Goal: Task Accomplishment & Management: Manage account settings

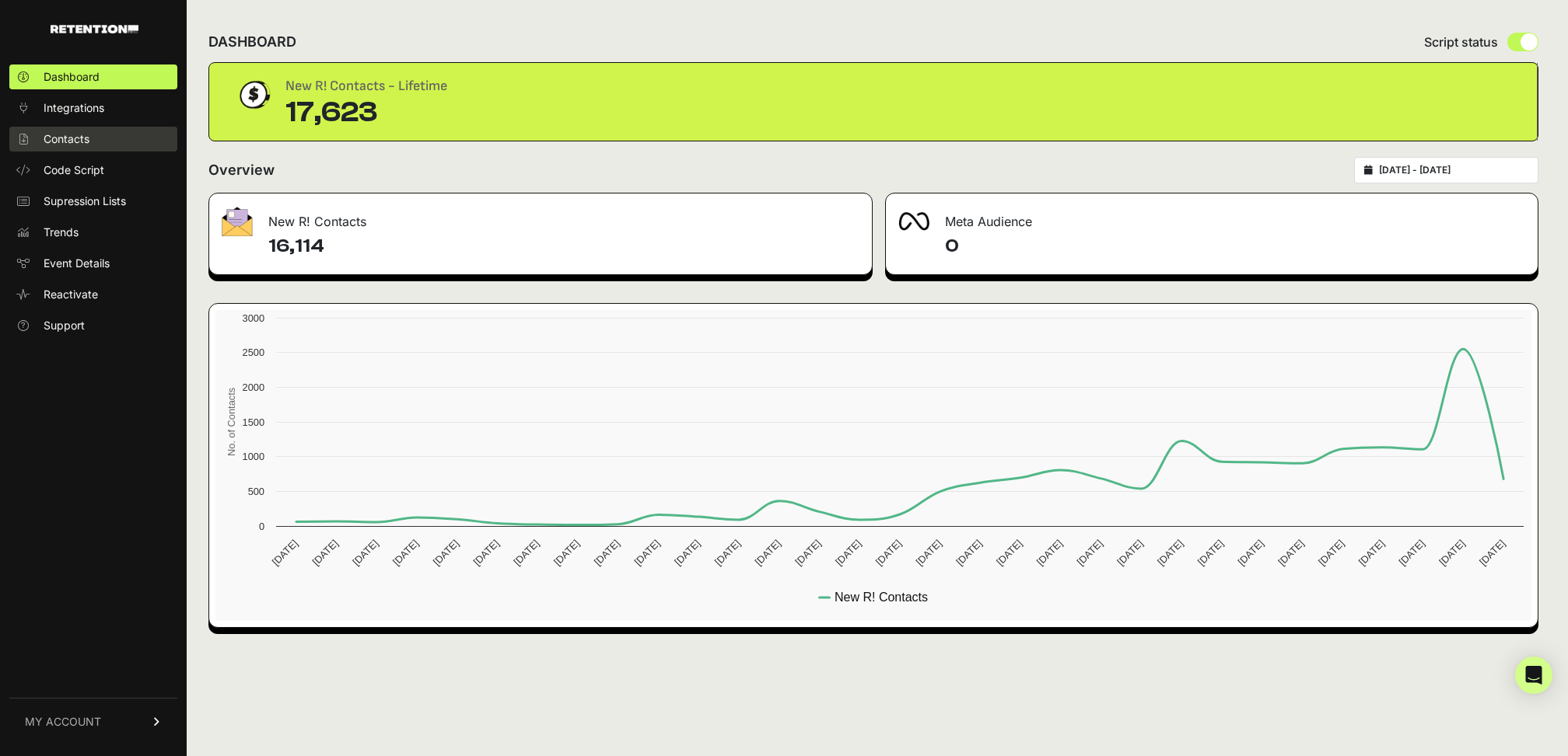
click at [75, 148] on link "Contacts" at bounding box center [93, 139] width 168 height 25
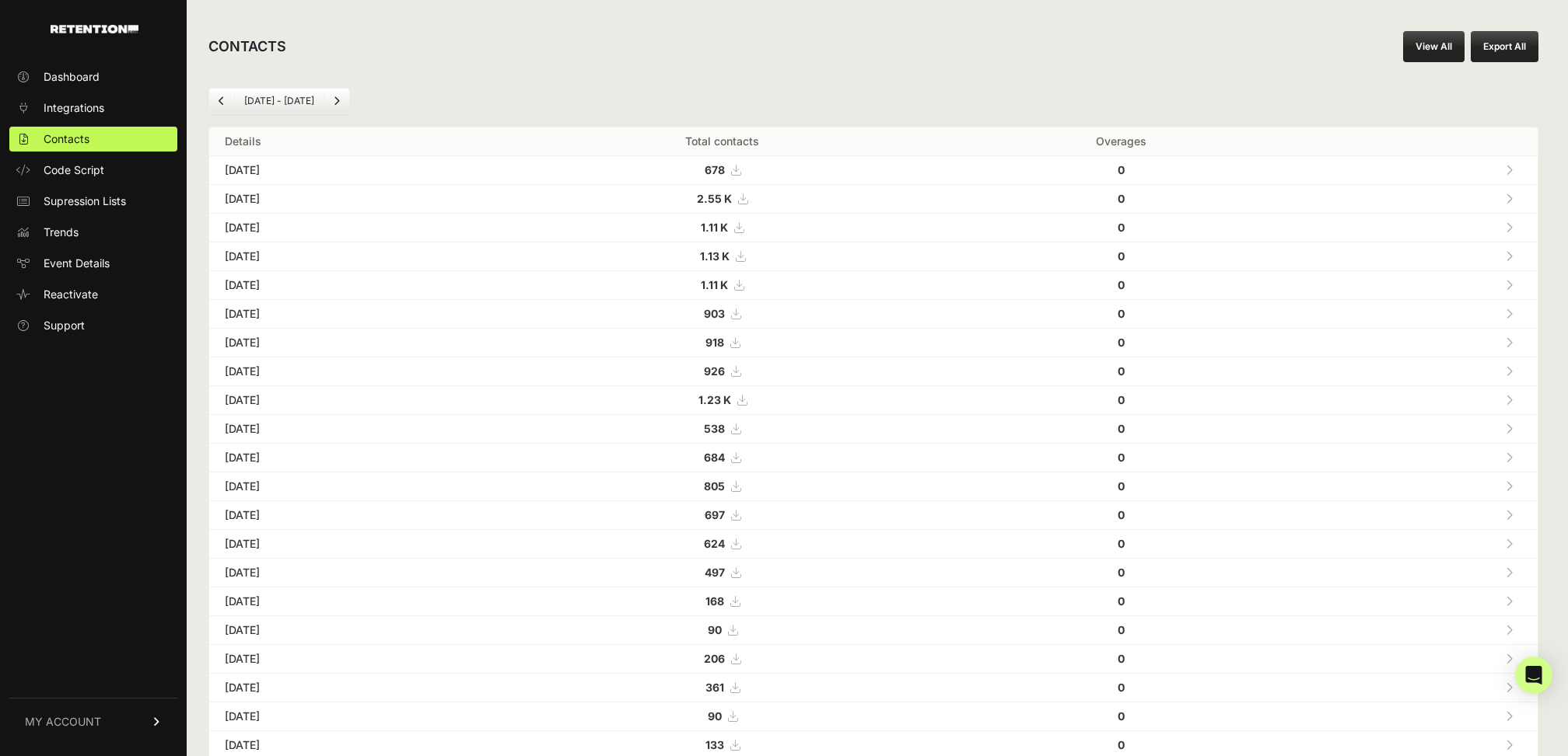
click at [748, 196] on icon at bounding box center [742, 199] width 10 height 11
click at [95, 72] on span "Dashboard" at bounding box center [71, 77] width 56 height 16
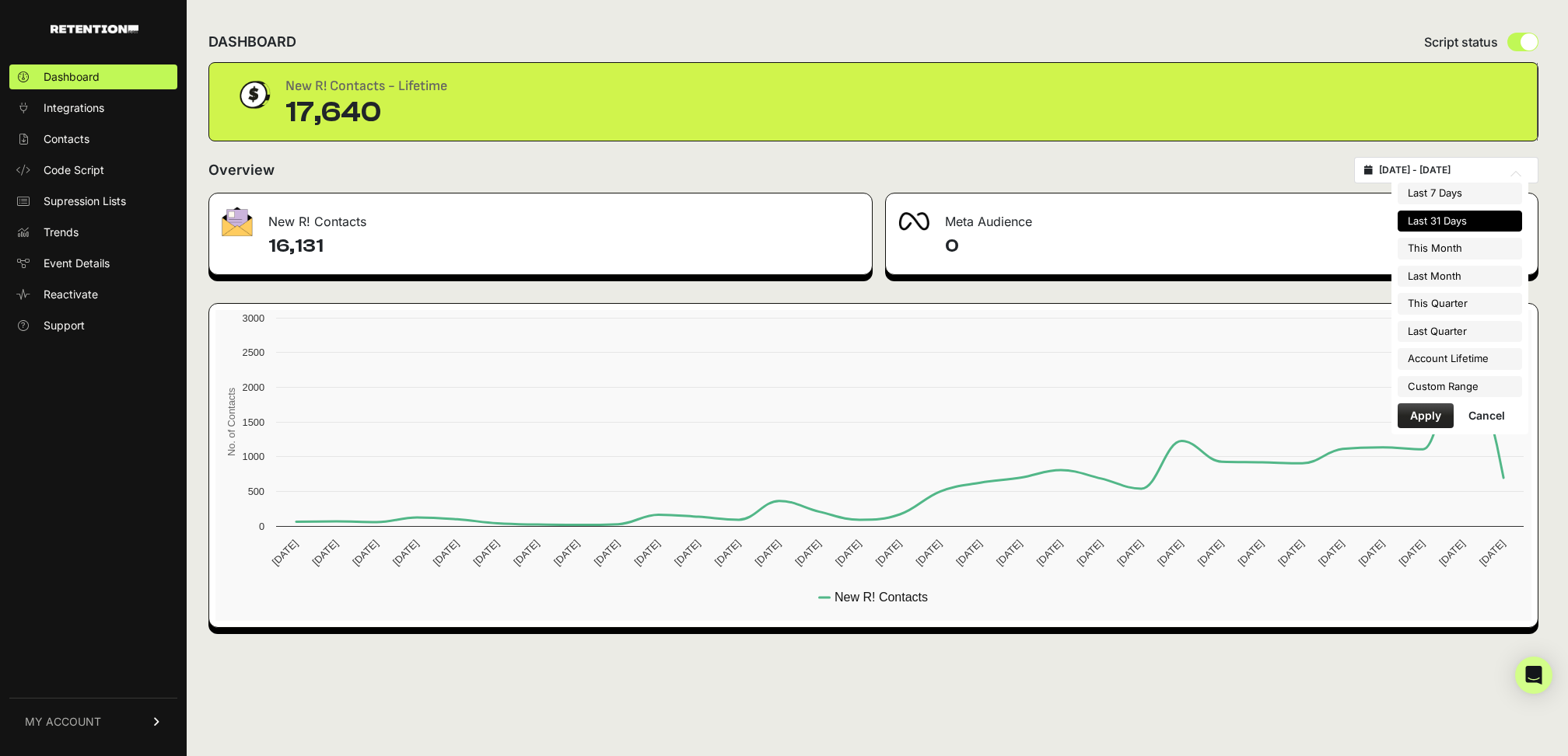
click at [1463, 173] on input "2025-08-25 - 2025-09-24" at bounding box center [1453, 170] width 149 height 12
click at [1453, 248] on li "This Month" at bounding box center [1460, 248] width 124 height 22
type input "[DATE] - [DATE]"
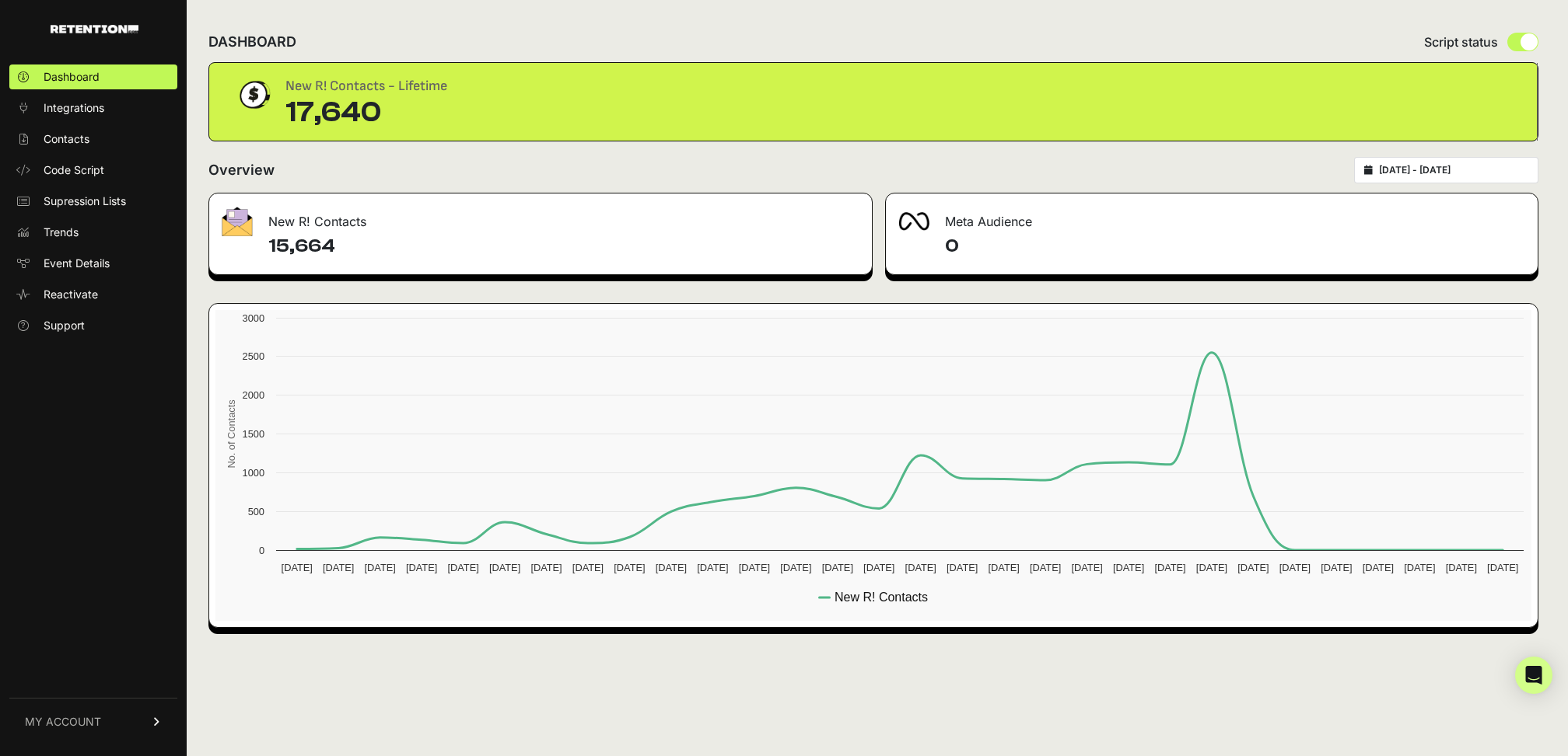
drag, startPoint x: 268, startPoint y: 249, endPoint x: 323, endPoint y: 249, distance: 55.0
click at [323, 249] on h4 "15,664" at bounding box center [564, 247] width 591 height 25
click at [363, 249] on h4 "15,664" at bounding box center [564, 247] width 591 height 25
